Goal: Information Seeking & Learning: Understand process/instructions

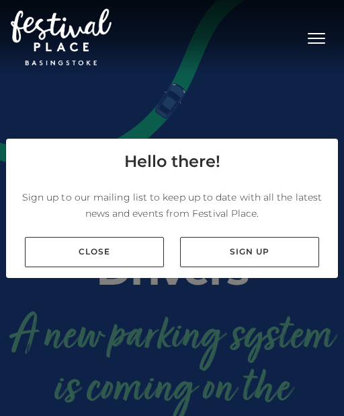
click at [50, 265] on link "Close" at bounding box center [94, 252] width 139 height 30
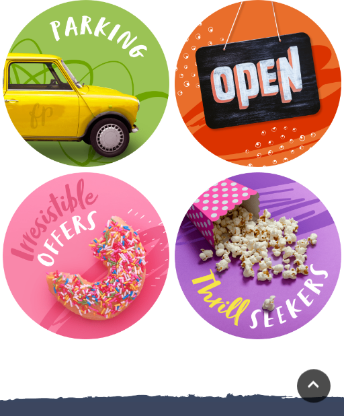
scroll to position [2412, 0]
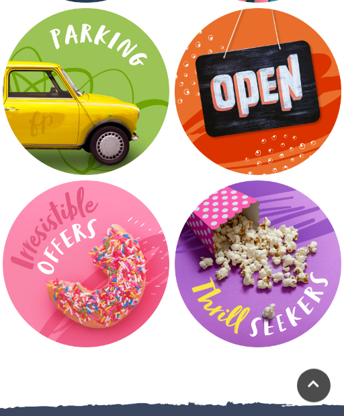
click at [72, 96] on video at bounding box center [86, 91] width 167 height 167
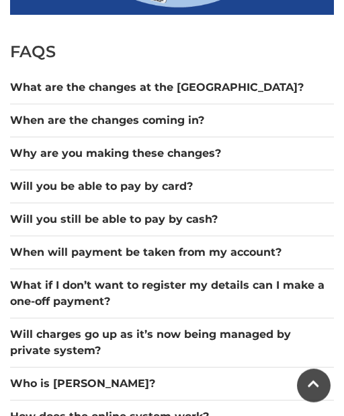
scroll to position [907, 0]
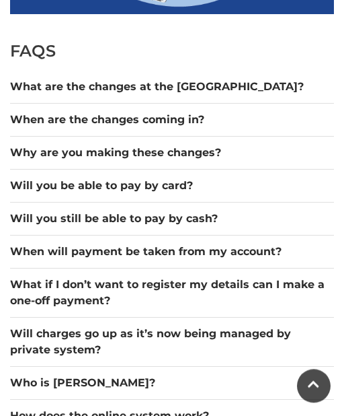
click at [31, 287] on button "What if I don’t want to register my details can I make a one-off payment?" at bounding box center [172, 292] width 324 height 32
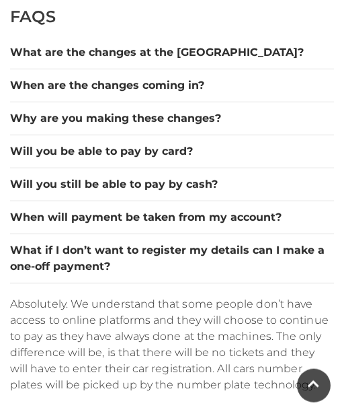
scroll to position [942, 0]
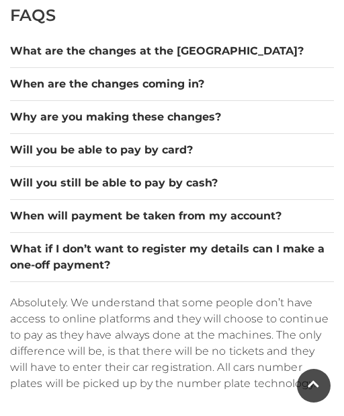
click at [15, 249] on button "What if I don’t want to register my details can I make a one-off payment?" at bounding box center [172, 257] width 324 height 32
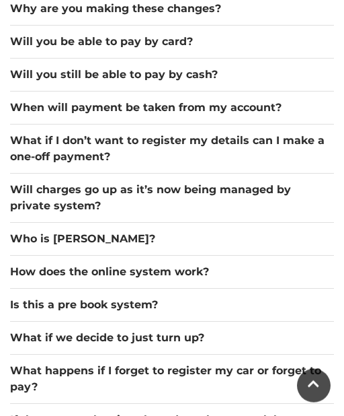
scroll to position [1052, 0]
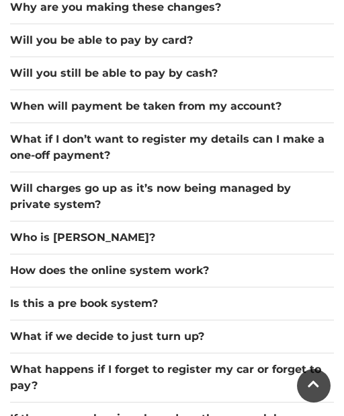
click at [20, 237] on button "Who is Hozah?" at bounding box center [172, 237] width 324 height 16
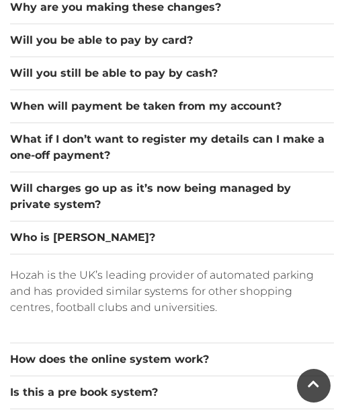
click at [16, 237] on button "Who is Hozah?" at bounding box center [172, 237] width 324 height 16
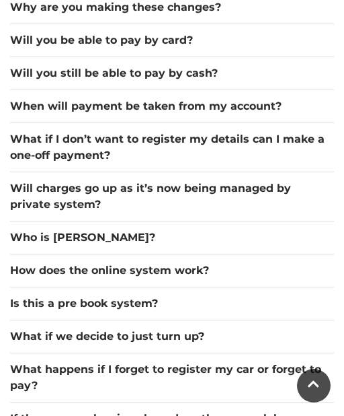
click at [22, 264] on button "How does the online system work?" at bounding box center [172, 270] width 324 height 16
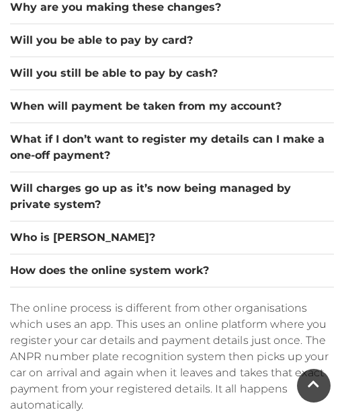
click at [22, 259] on div "How does the online system work?" at bounding box center [172, 270] width 324 height 33
click at [27, 269] on button "How does the online system work?" at bounding box center [172, 270] width 324 height 16
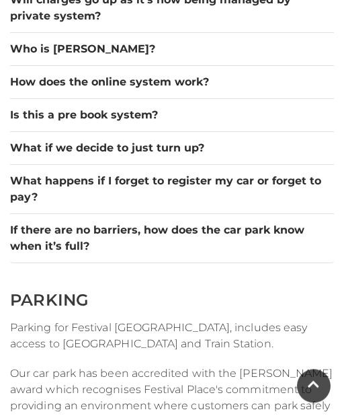
scroll to position [1240, 0]
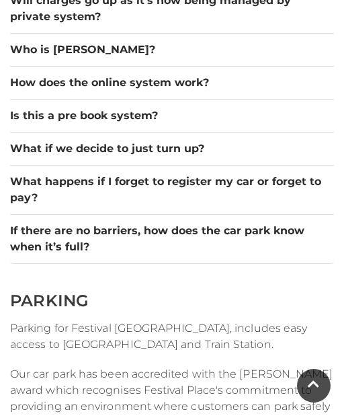
click at [20, 231] on button "If there are no barriers, how does the car park know when it’s full?" at bounding box center [172, 239] width 324 height 32
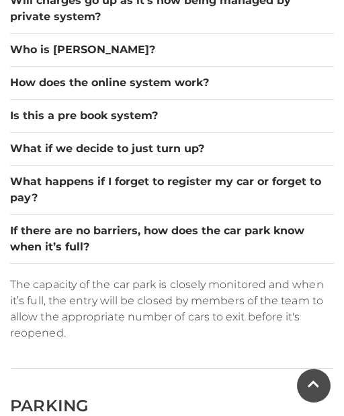
click at [16, 237] on button "If there are no barriers, how does the car park know when it’s full?" at bounding box center [172, 239] width 324 height 32
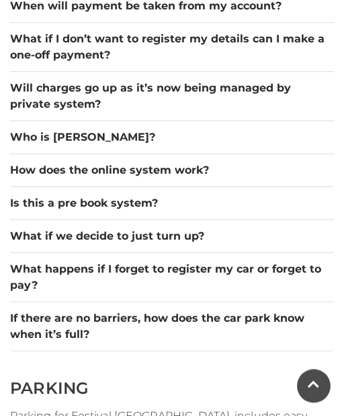
scroll to position [1150, 0]
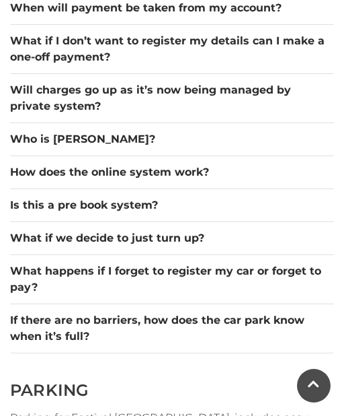
click at [34, 272] on button "What happens if I forget to register my car or forget to pay?" at bounding box center [172, 279] width 324 height 32
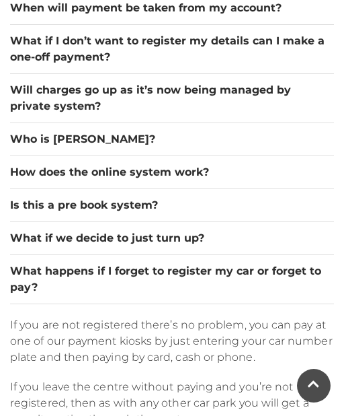
click at [36, 270] on button "What happens if I forget to register my car or forget to pay?" at bounding box center [172, 279] width 324 height 32
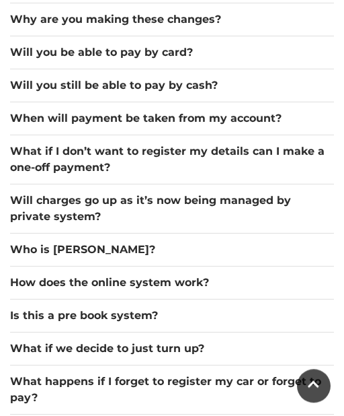
scroll to position [1037, 0]
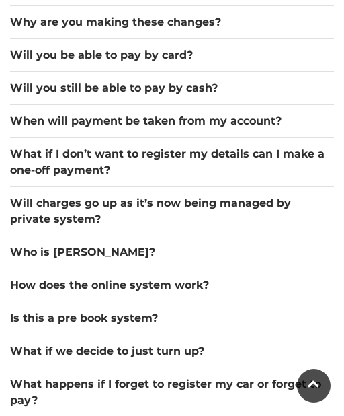
click at [33, 212] on button "Will charges go up as it’s now being managed by private system?" at bounding box center [172, 211] width 324 height 32
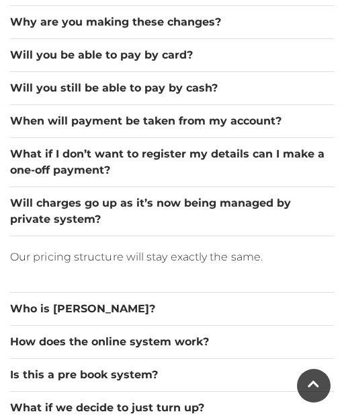
click at [34, 205] on button "Will charges go up as it’s now being managed by private system?" at bounding box center [172, 211] width 324 height 32
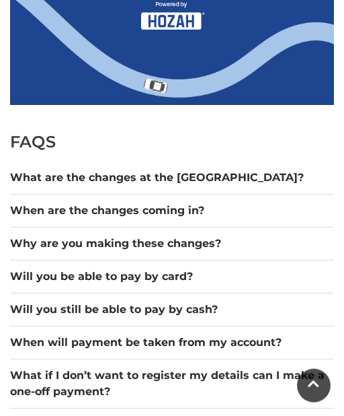
click at [35, 181] on button "What are the changes at the car park?" at bounding box center [172, 177] width 324 height 16
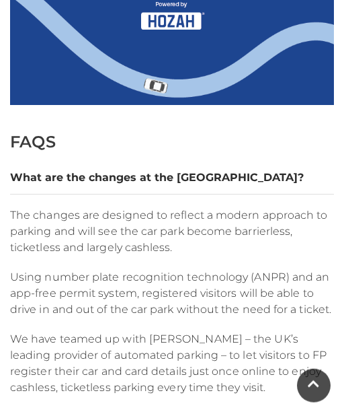
scroll to position [816, 0]
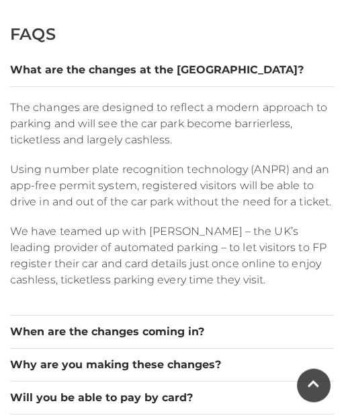
click at [39, 327] on button "When are the changes coming in?" at bounding box center [172, 332] width 324 height 16
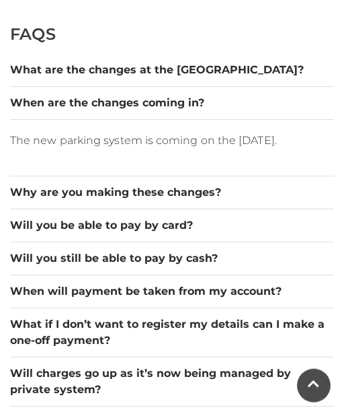
scroll to position [924, 0]
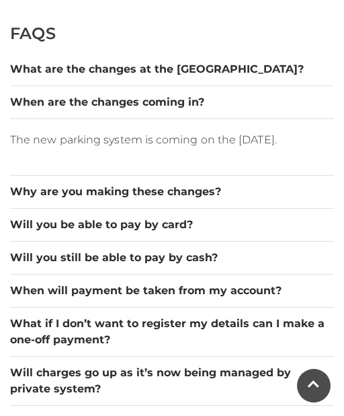
click at [28, 193] on button "Why are you making these changes?" at bounding box center [172, 192] width 324 height 16
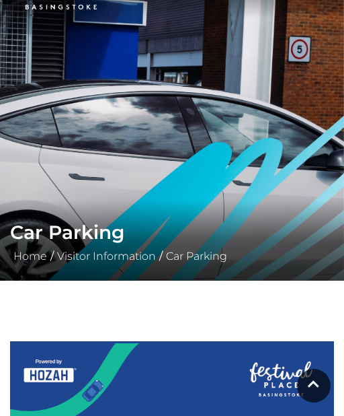
scroll to position [0, 0]
